Goal: Information Seeking & Learning: Check status

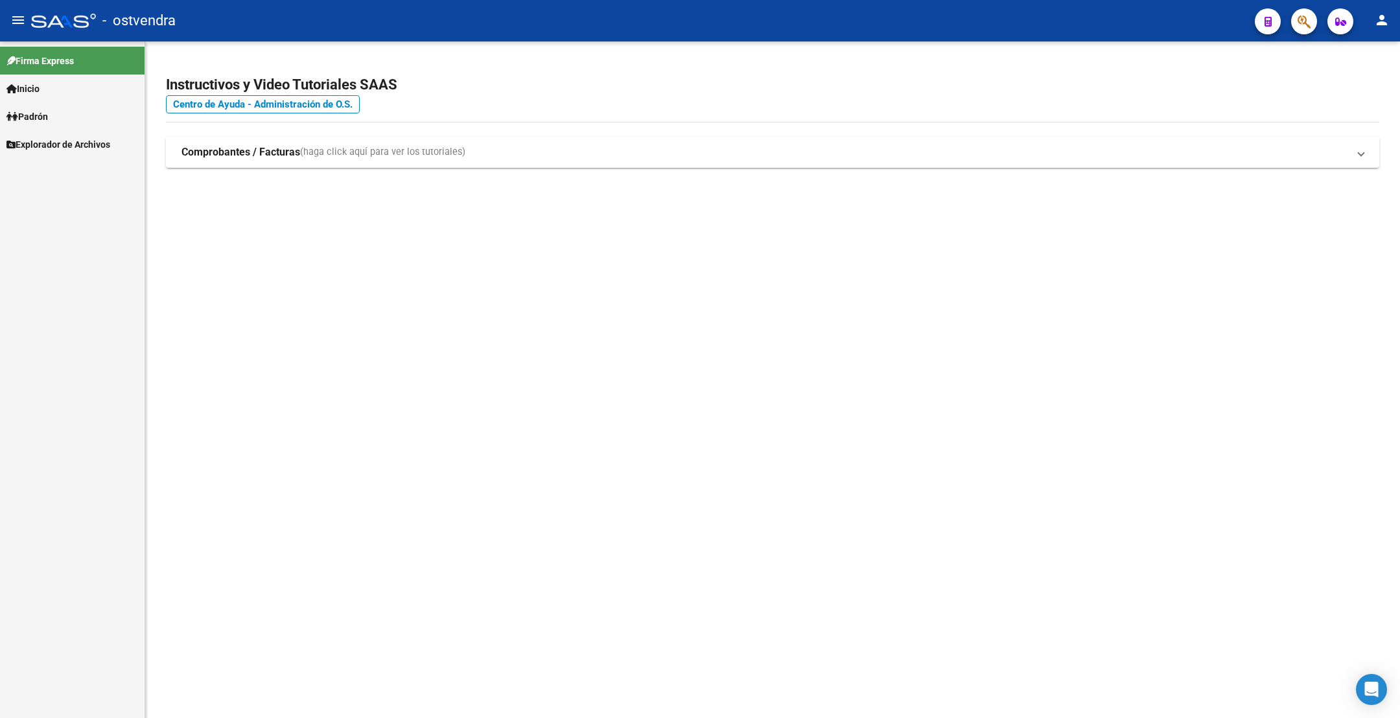
click at [47, 86] on link "Inicio" at bounding box center [72, 89] width 145 height 28
click at [56, 172] on link "Padrón" at bounding box center [72, 172] width 145 height 28
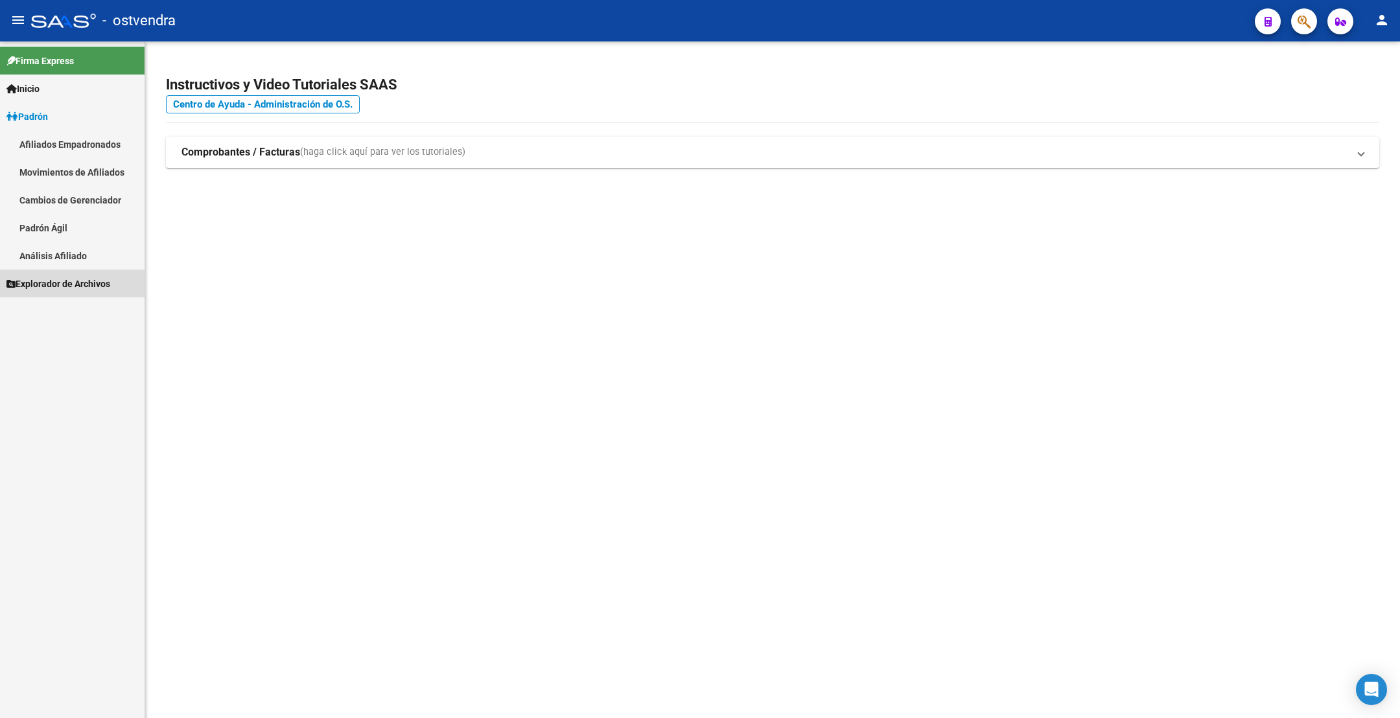
click at [69, 283] on span "Explorador de Archivos" at bounding box center [58, 284] width 104 height 14
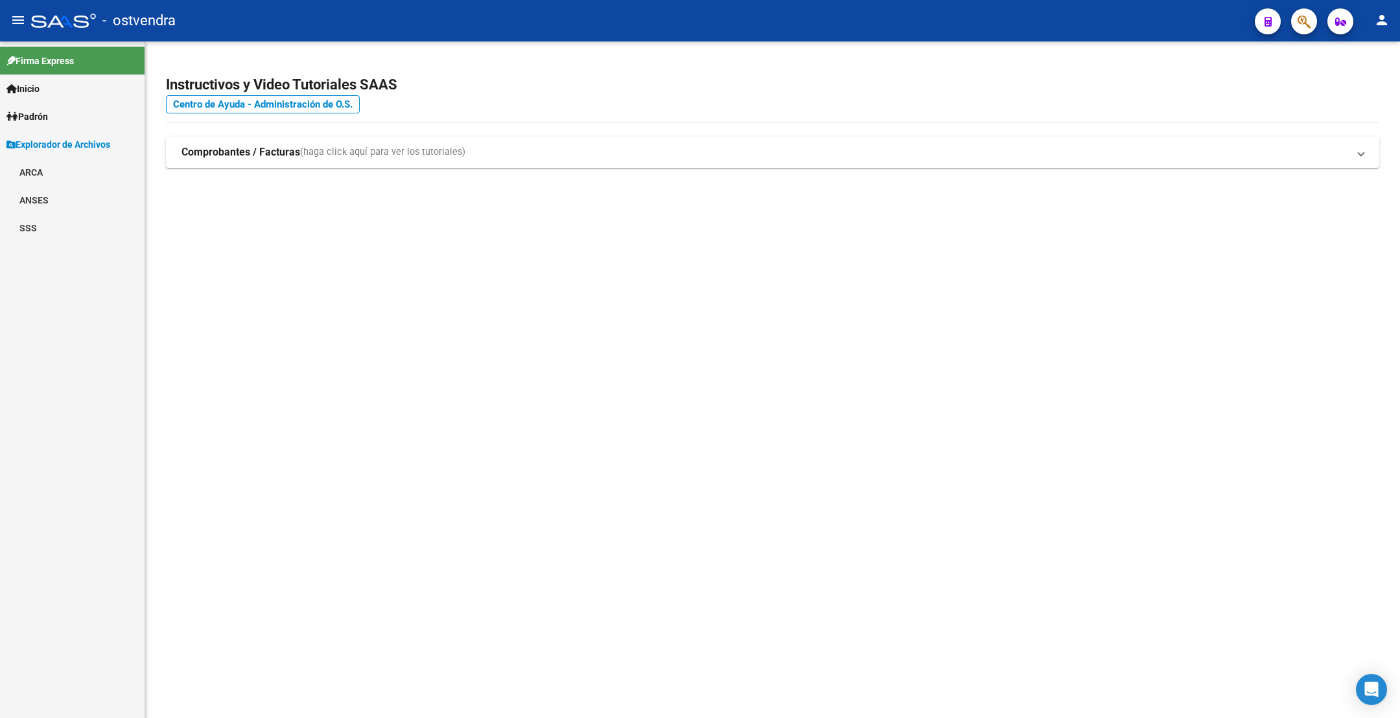
click at [45, 224] on link "SSS" at bounding box center [72, 228] width 145 height 28
click at [111, 246] on link "(+) Padrón Completo SSS" at bounding box center [72, 256] width 145 height 28
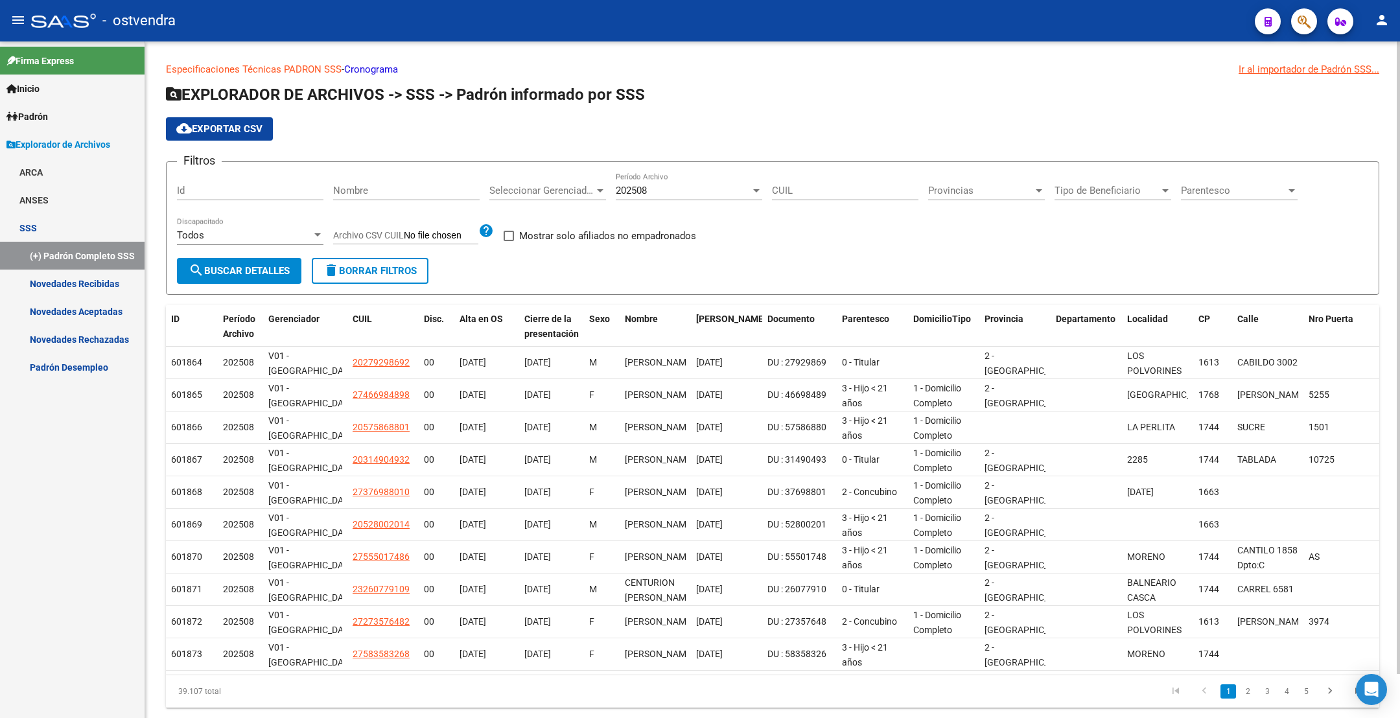
click at [248, 123] on span "cloud_download Exportar CSV" at bounding box center [219, 129] width 86 height 12
click at [109, 283] on link "Novedades Recibidas" at bounding box center [72, 284] width 145 height 28
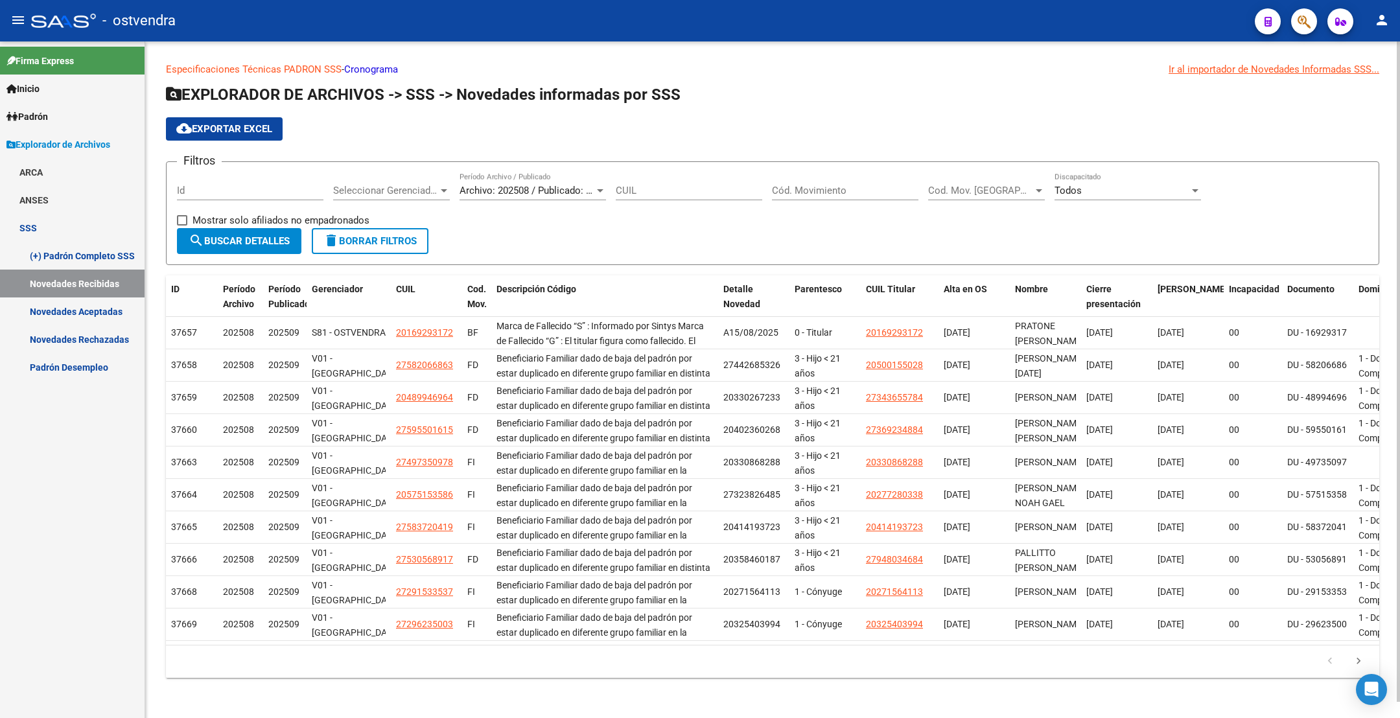
click at [224, 126] on span "cloud_download Exportar EXCEL" at bounding box center [224, 129] width 96 height 12
click at [1290, 22] on div at bounding box center [1299, 21] width 36 height 27
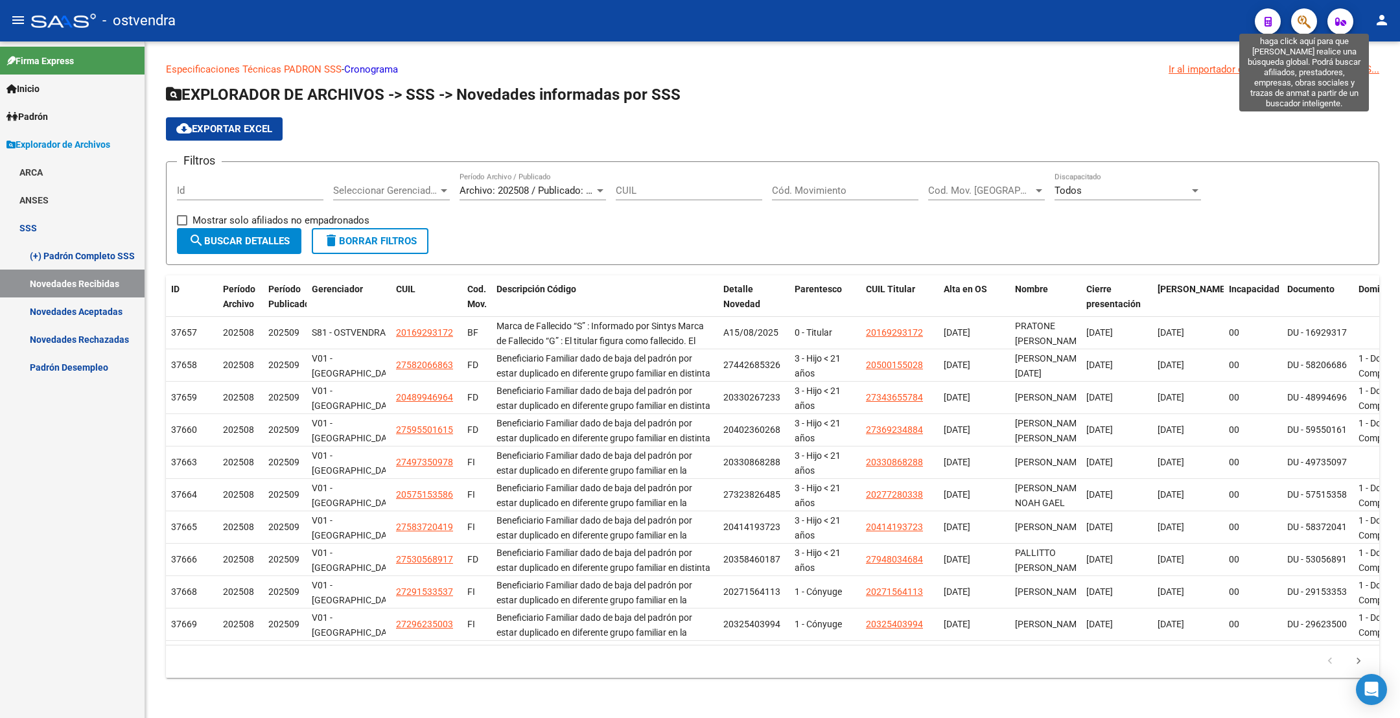
click at [1304, 27] on icon "button" at bounding box center [1304, 21] width 13 height 15
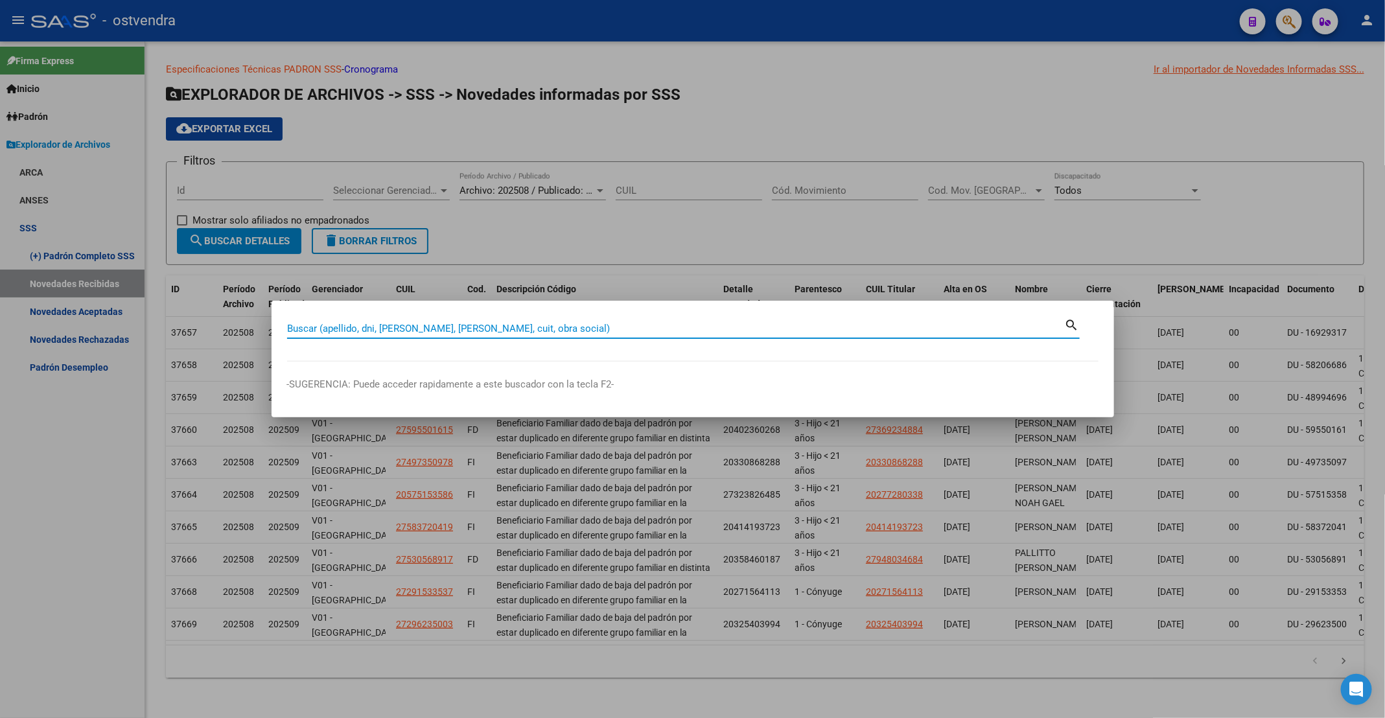
paste input "29497360"
type input "29497360"
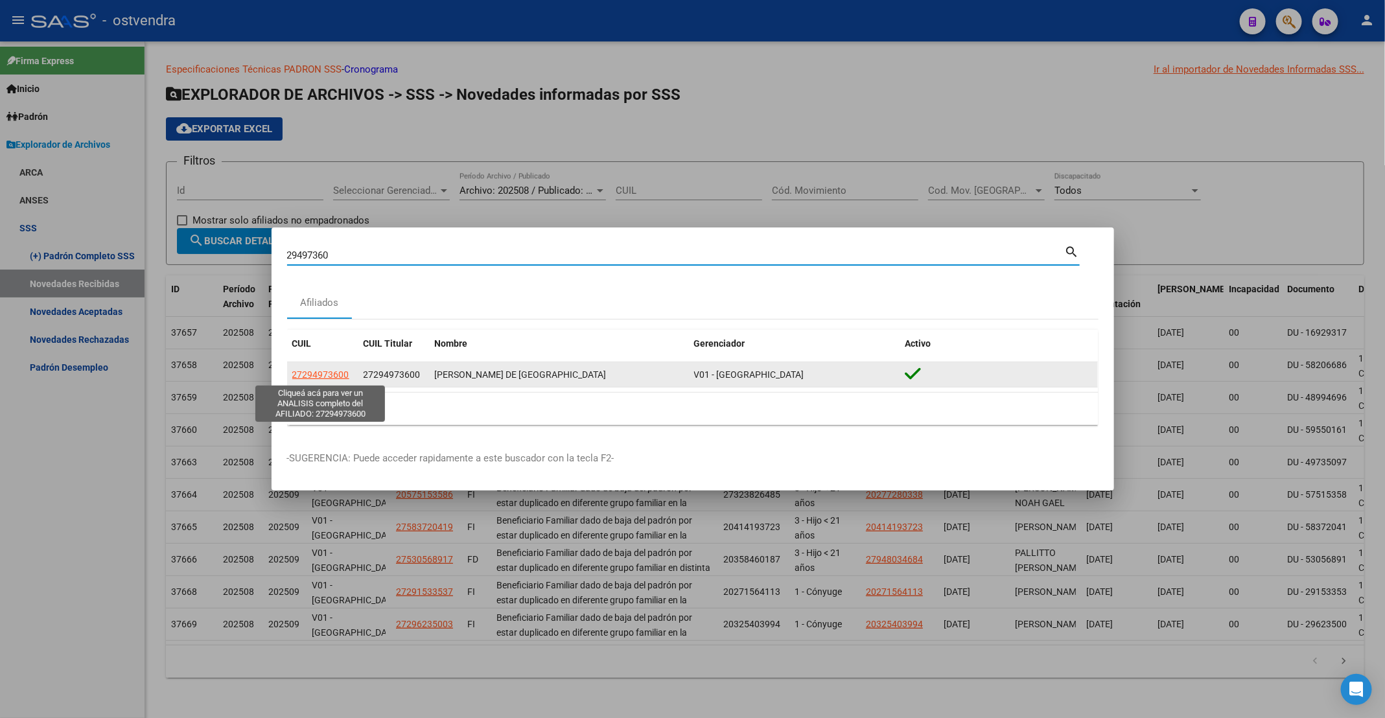
click at [325, 375] on span "27294973600" at bounding box center [320, 375] width 57 height 10
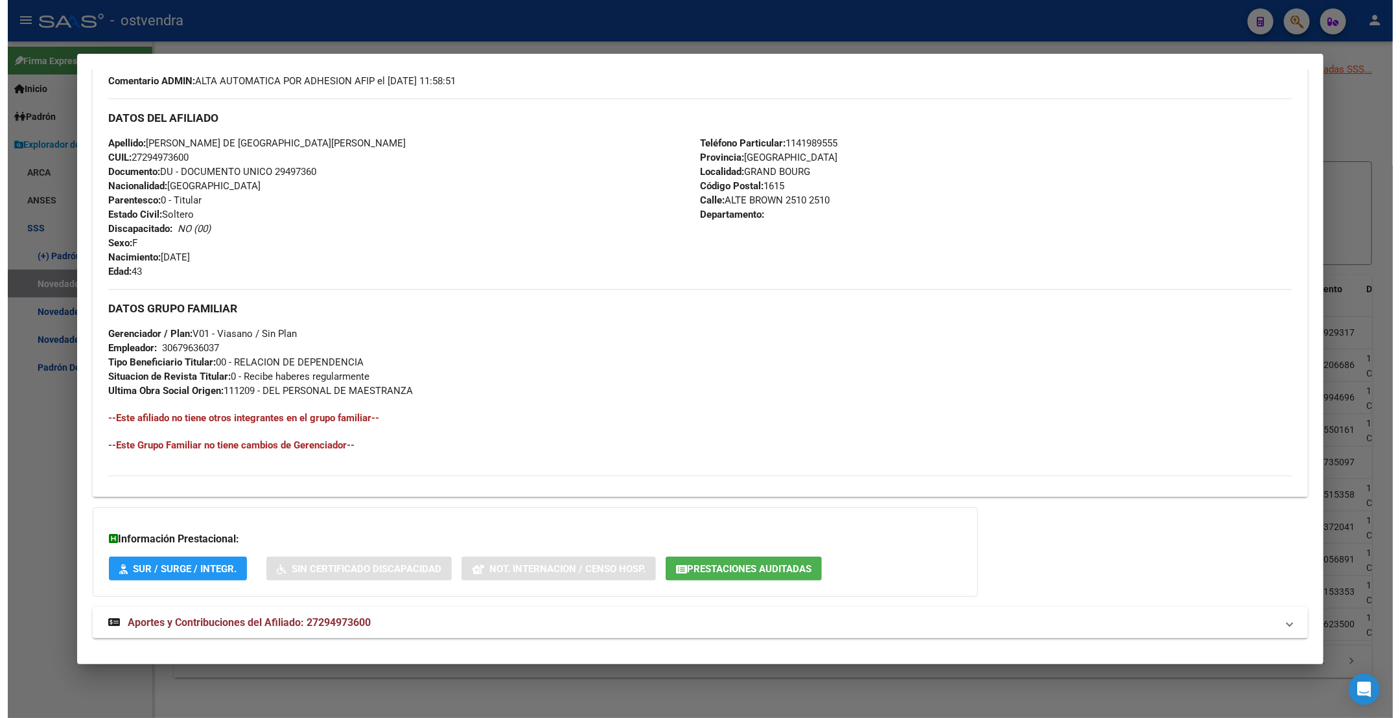
scroll to position [420, 0]
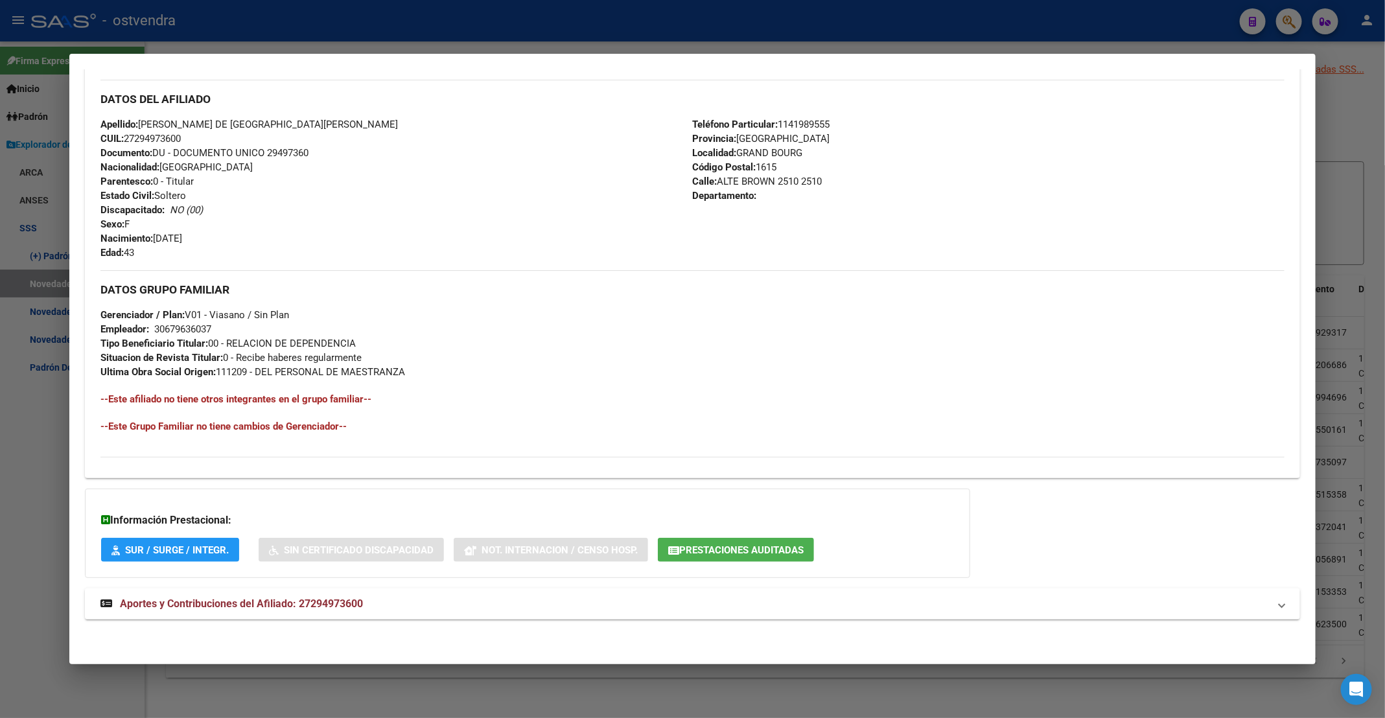
click at [1231, 14] on div at bounding box center [692, 359] width 1385 height 718
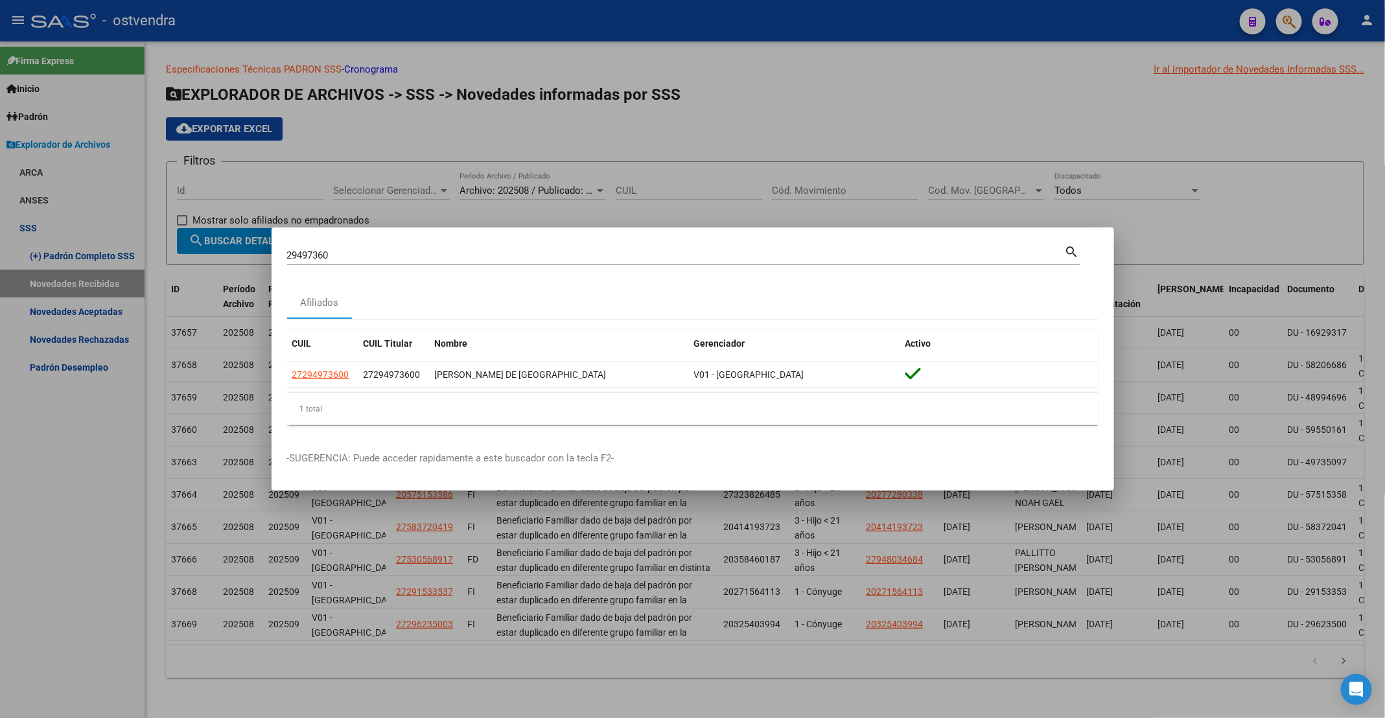
click at [687, 119] on div at bounding box center [692, 359] width 1385 height 718
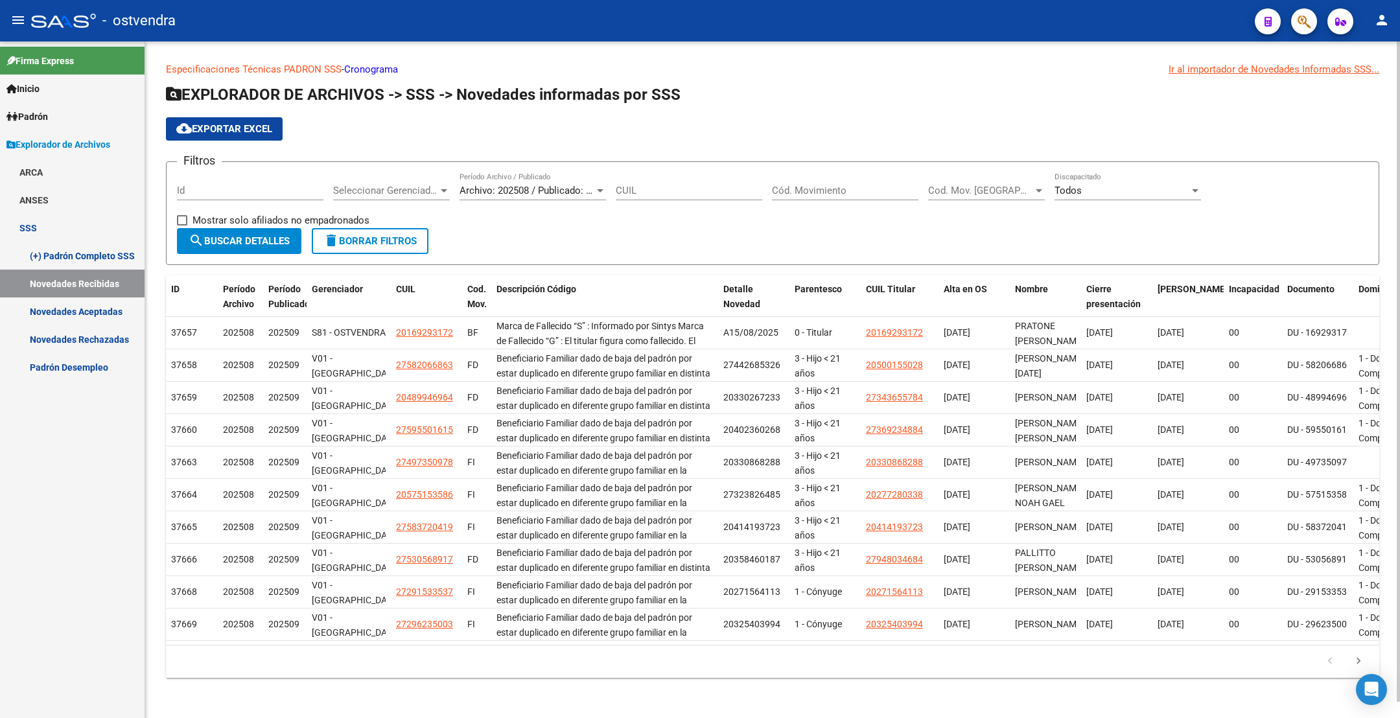
click at [644, 187] on input "CUIL" at bounding box center [689, 191] width 147 height 12
paste input "27-29497360-0"
drag, startPoint x: 617, startPoint y: 191, endPoint x: 703, endPoint y: 207, distance: 87.6
click at [703, 207] on div "Filtros Id Seleccionar Gerenciador Seleccionar Gerenciador Archivo: 202508 / Pu…" at bounding box center [773, 200] width 1192 height 56
click at [700, 196] on input "27-29497360-0" at bounding box center [689, 191] width 147 height 12
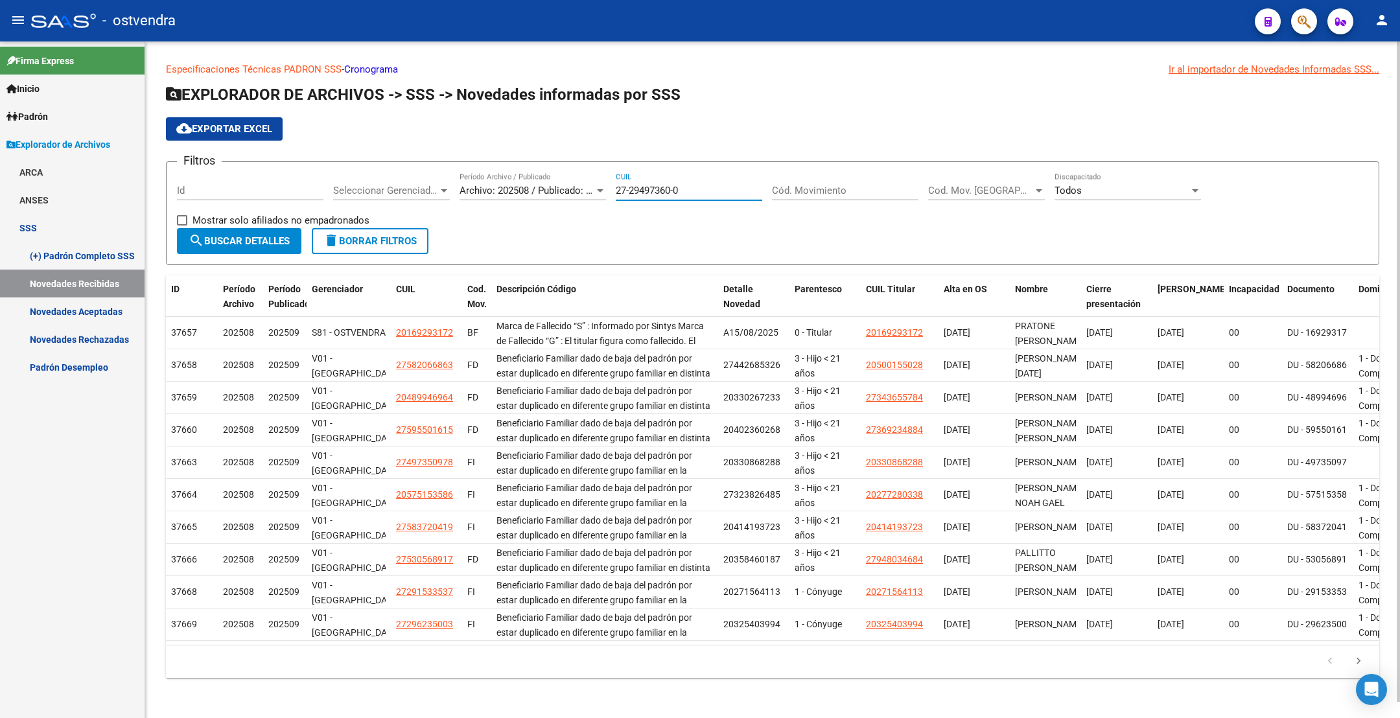
click at [700, 196] on input "27-29497360-0" at bounding box center [689, 191] width 147 height 12
paste input
type input "27-29497360-0"
click at [226, 249] on button "search Buscar Detalles" at bounding box center [239, 241] width 124 height 26
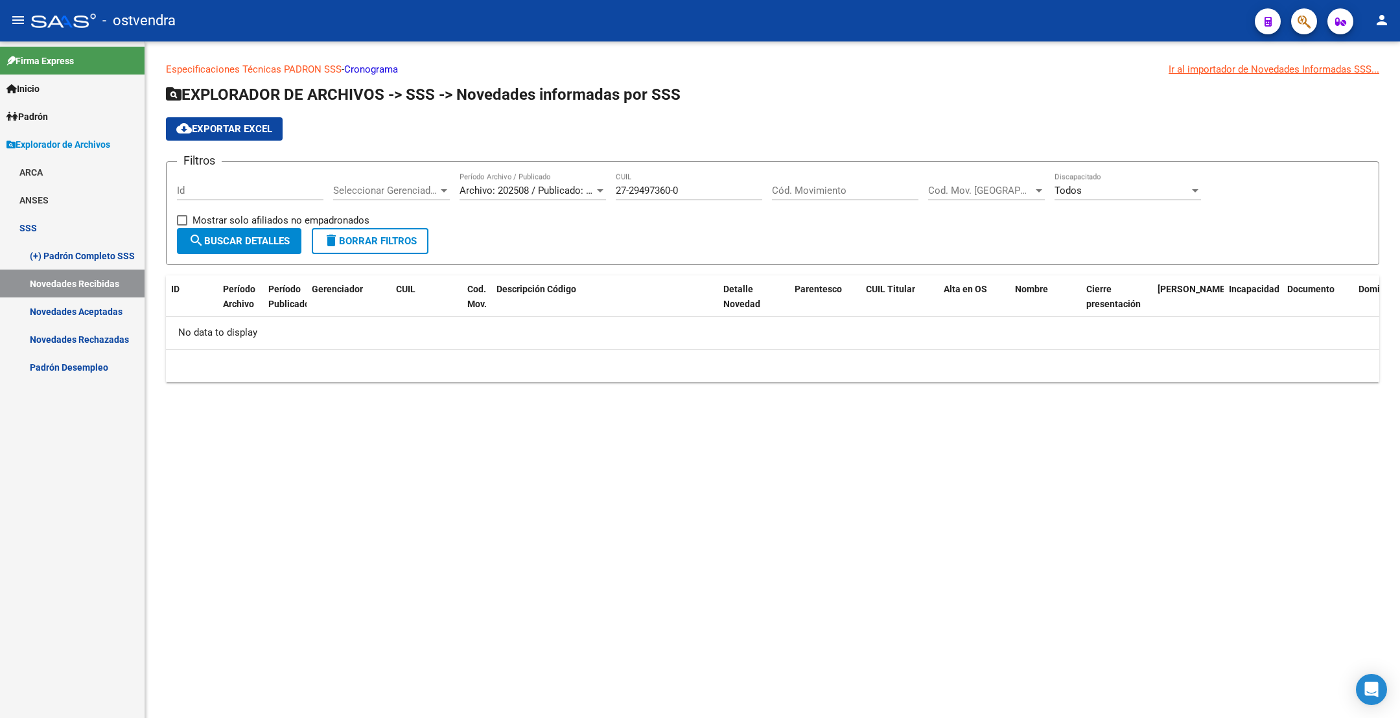
click at [537, 178] on div "Archivo: 202508 / Publicado: 202509 Período Archivo / Publicado" at bounding box center [533, 186] width 147 height 28
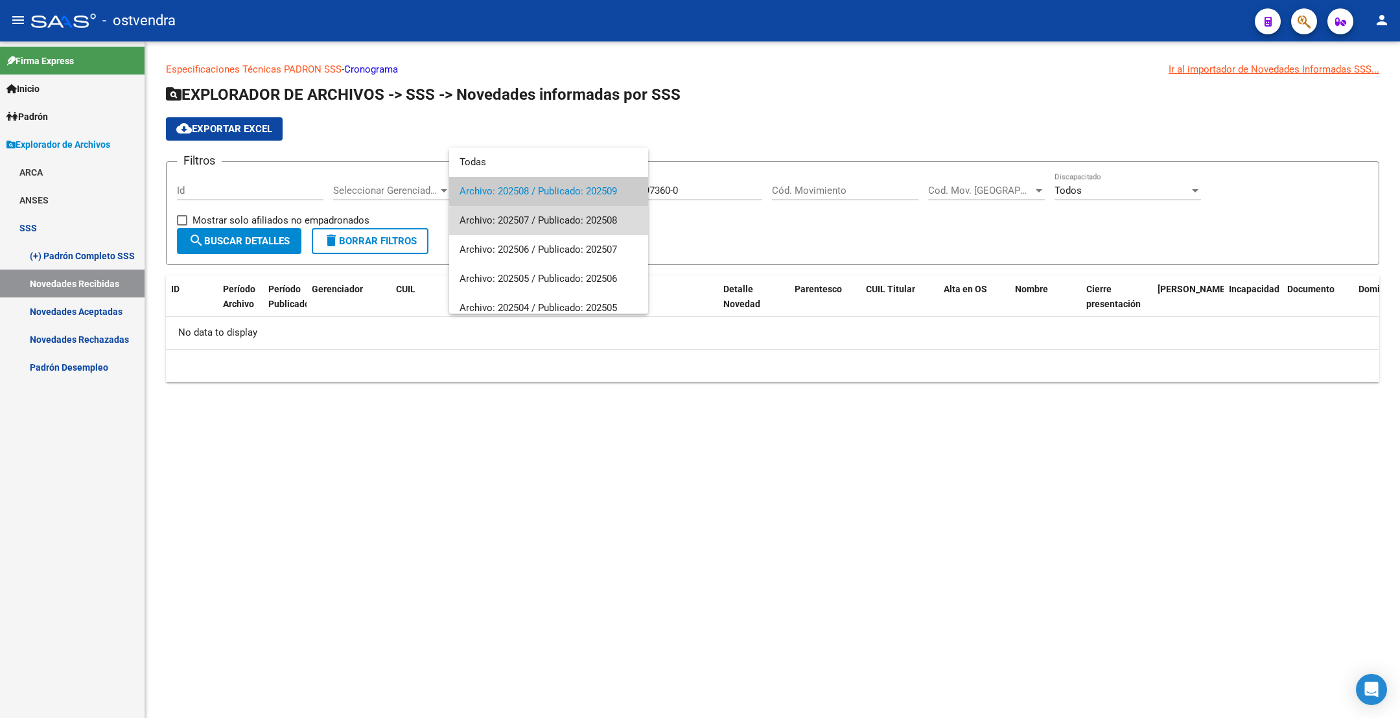
click at [550, 224] on span "Archivo: 202507 / Publicado: 202508" at bounding box center [549, 220] width 178 height 29
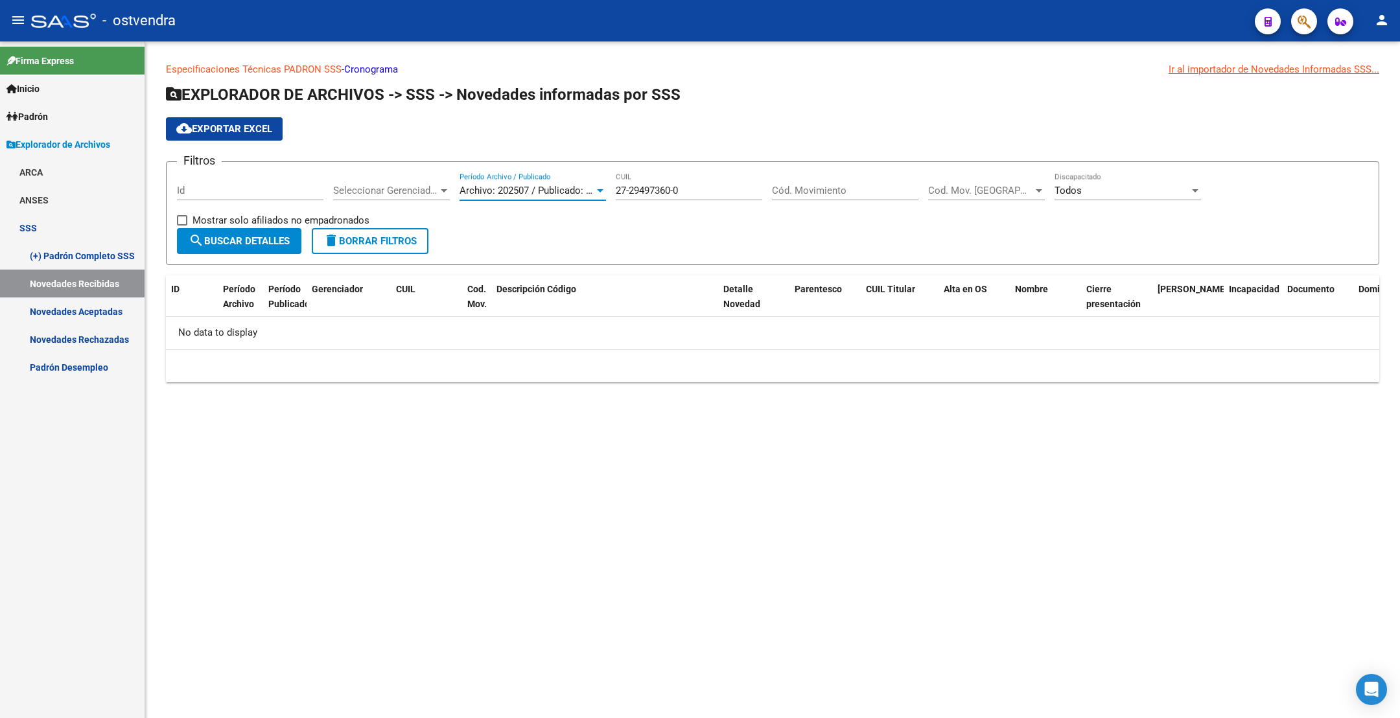
click at [242, 245] on span "search Buscar Detalles" at bounding box center [239, 241] width 101 height 12
click at [539, 198] on div "Archivo: 202507 / Publicado: 202508 Período Archivo / Publicado" at bounding box center [533, 186] width 147 height 28
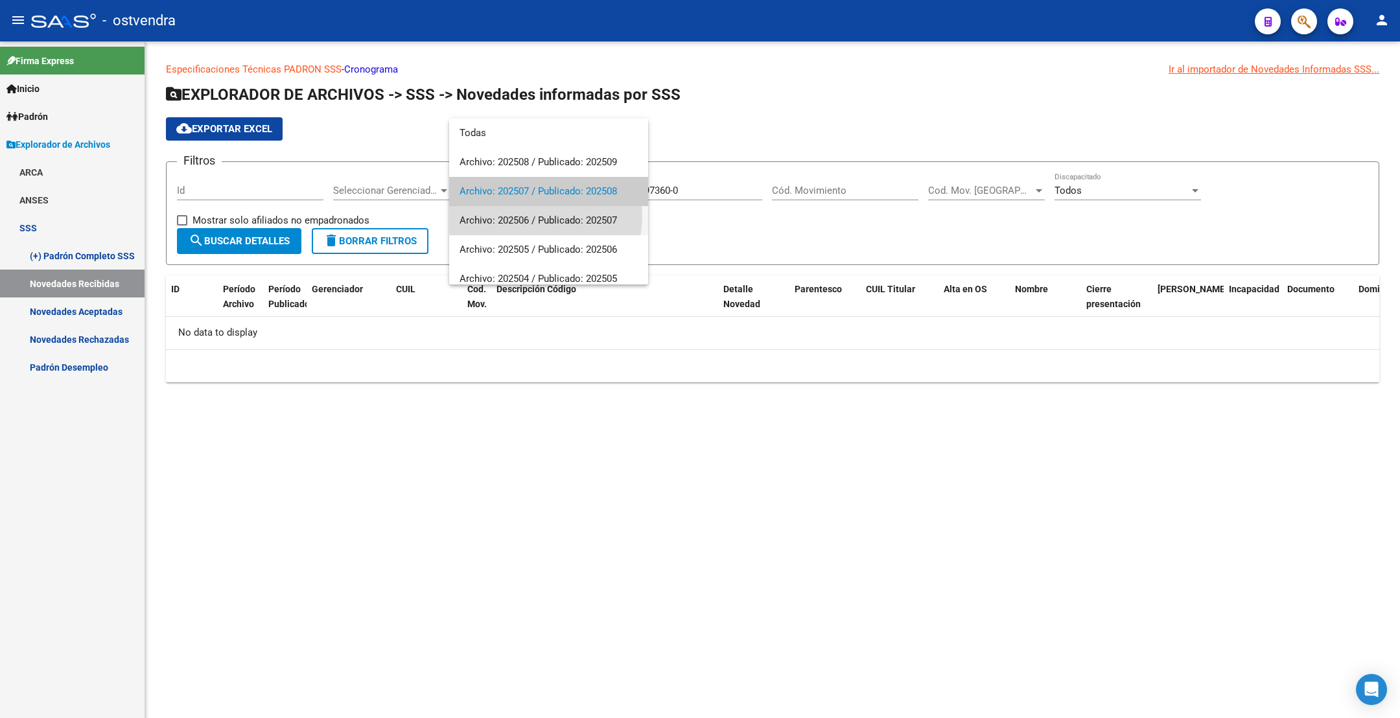
click at [545, 217] on span "Archivo: 202506 / Publicado: 202507" at bounding box center [549, 220] width 178 height 29
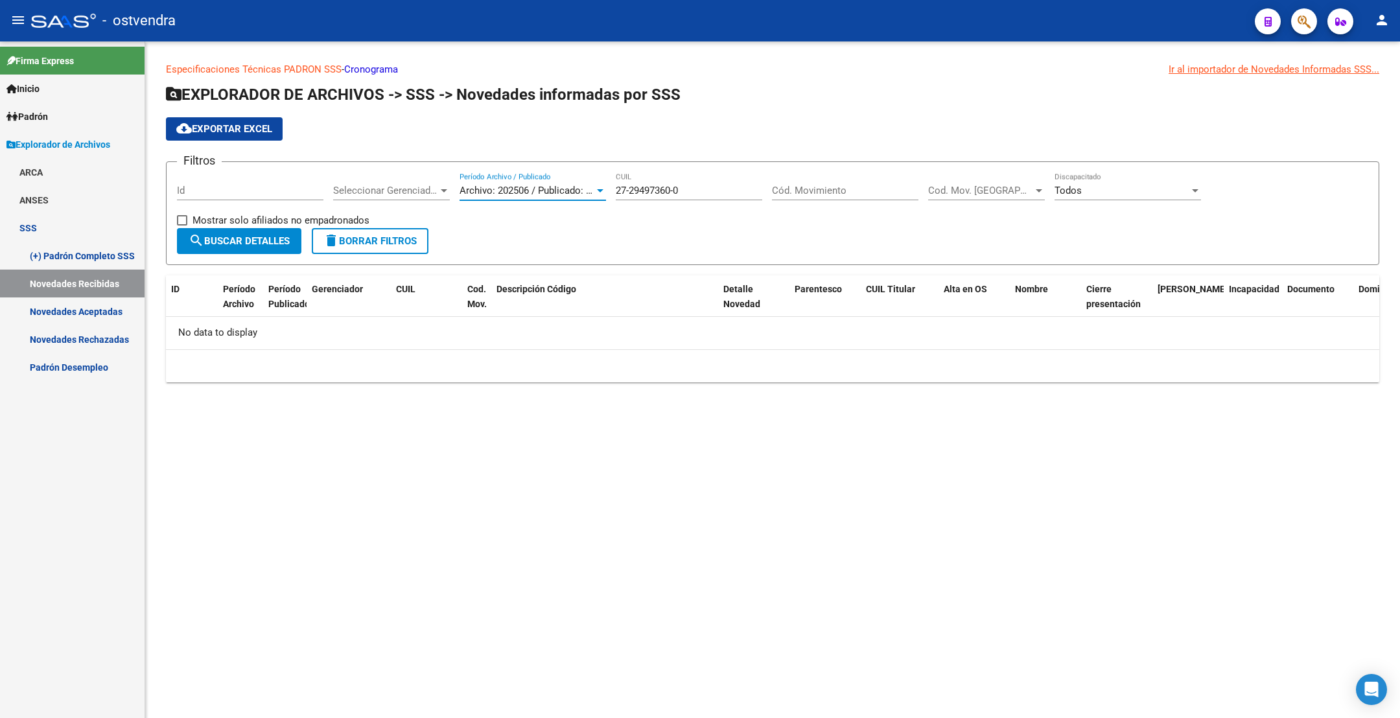
click at [261, 241] on span "search Buscar Detalles" at bounding box center [239, 241] width 101 height 12
click at [519, 191] on span "Archivo: 202506 / Publicado: 202507" at bounding box center [539, 191] width 158 height 12
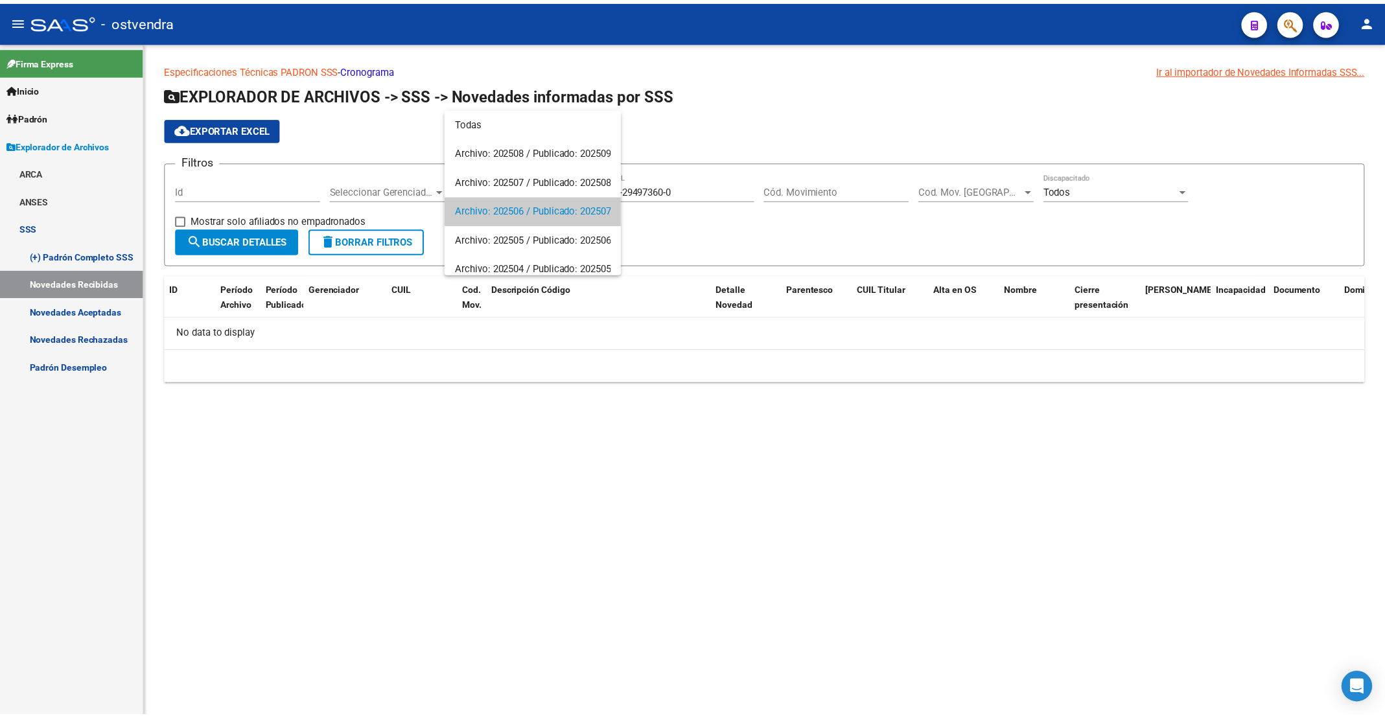
scroll to position [19, 0]
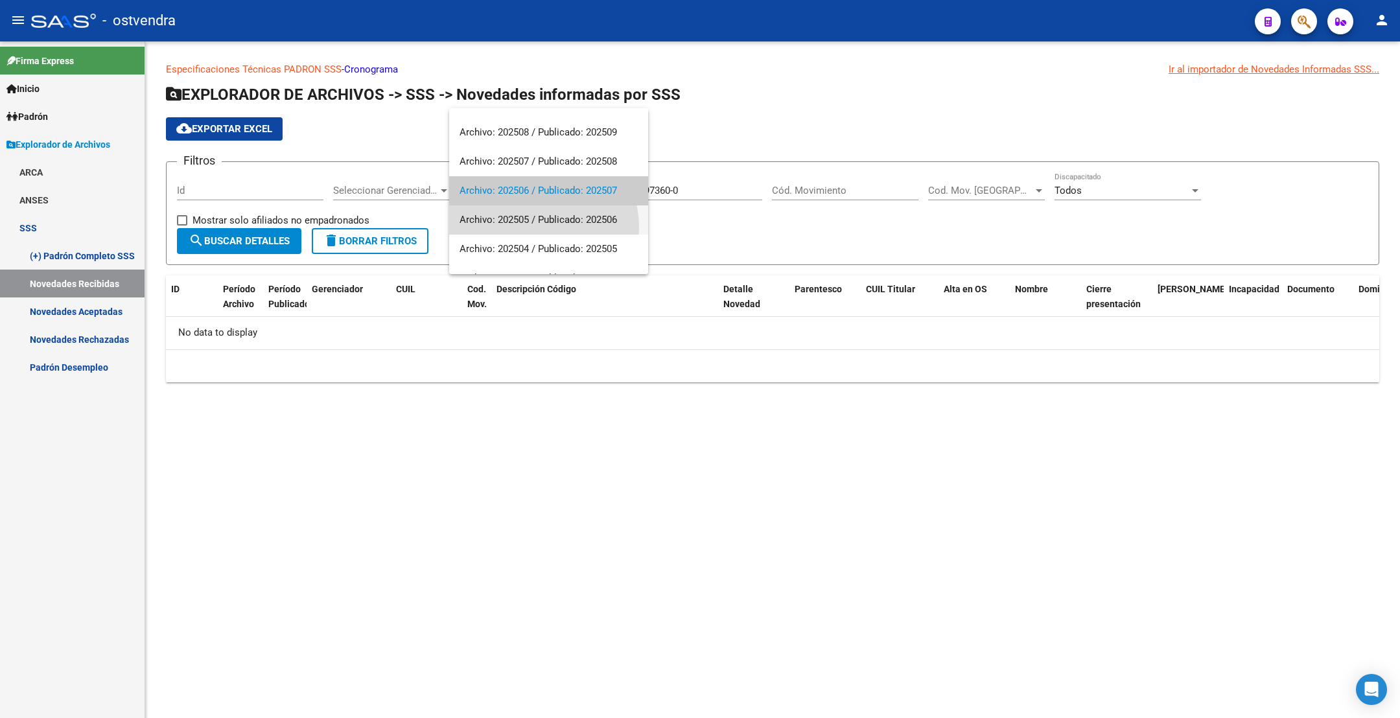
click at [532, 228] on span "Archivo: 202505 / Publicado: 202506" at bounding box center [549, 220] width 178 height 29
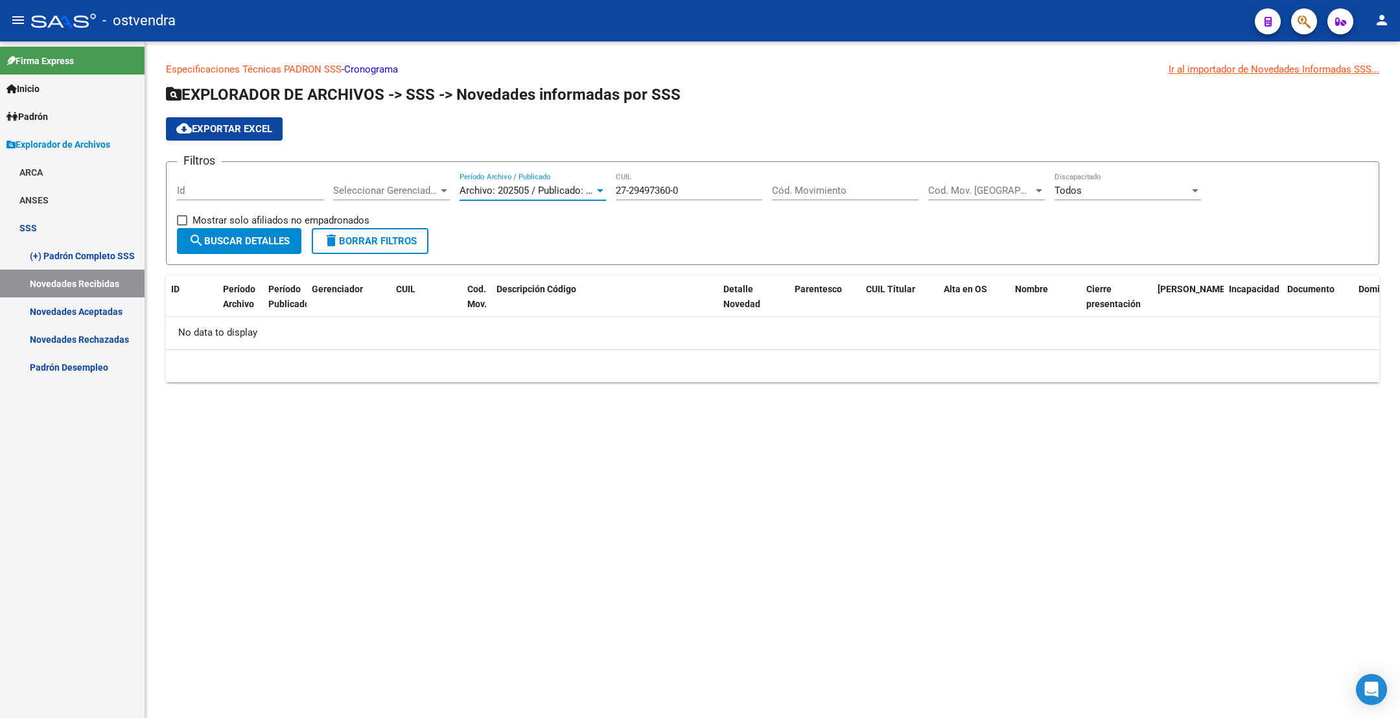
click at [249, 247] on span "search Buscar Detalles" at bounding box center [239, 241] width 101 height 12
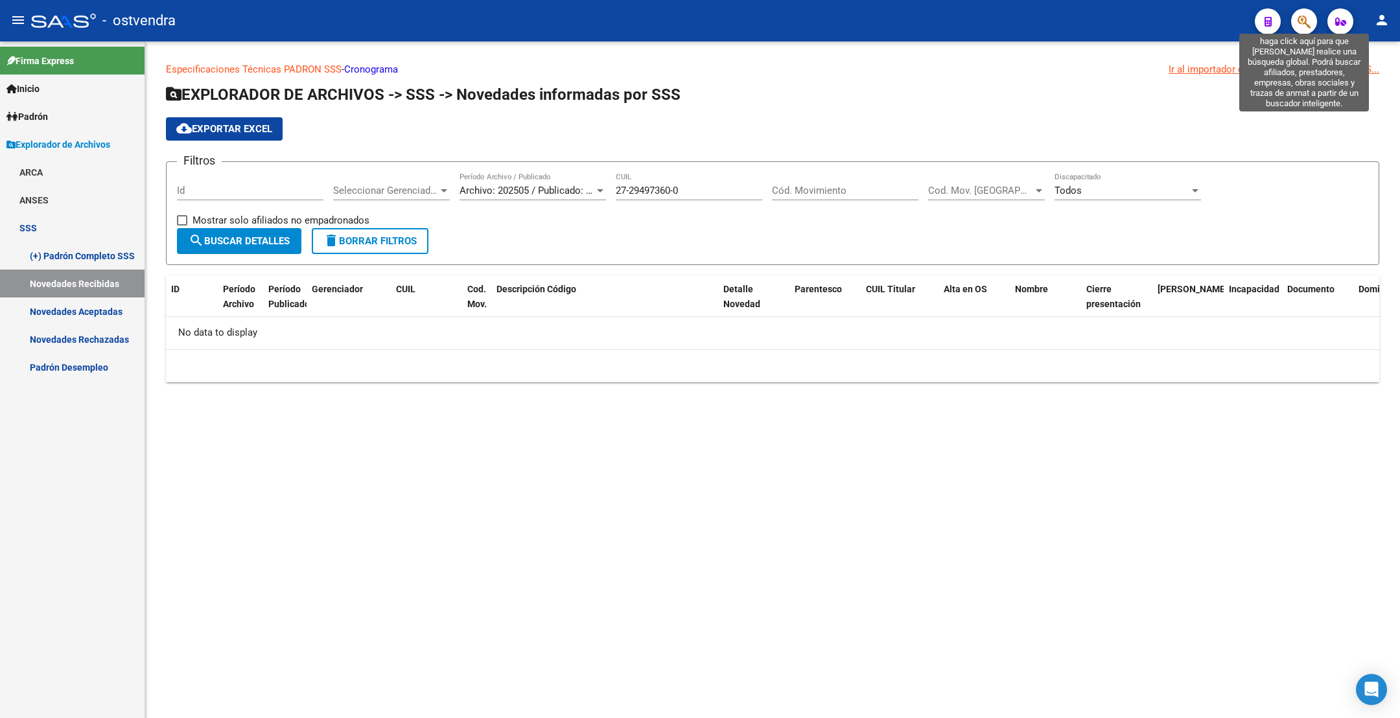
click at [1306, 23] on icon "button" at bounding box center [1304, 21] width 13 height 15
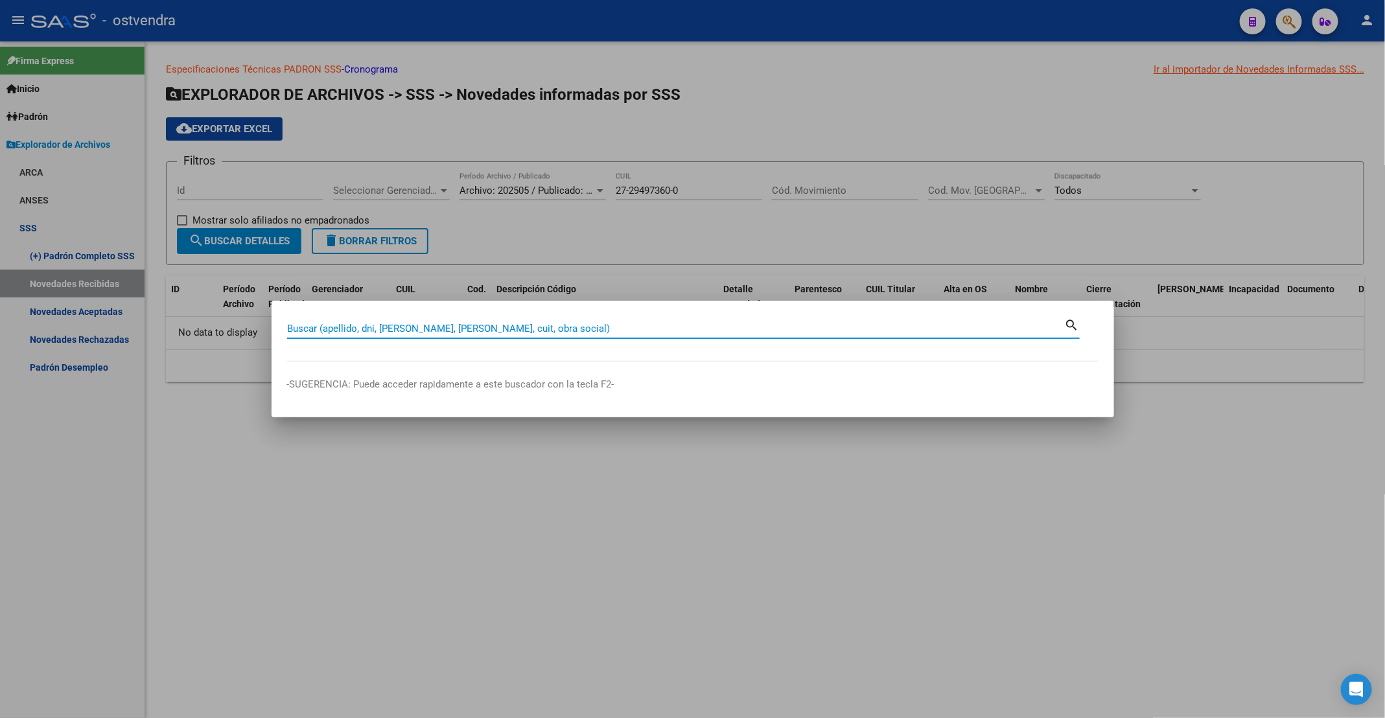
click at [655, 327] on input "Buscar (apellido, dni, [PERSON_NAME], [PERSON_NAME], cuit, obra social)" at bounding box center [676, 329] width 778 height 12
paste input "37898469"
type input "37898469"
